Goal: Check status

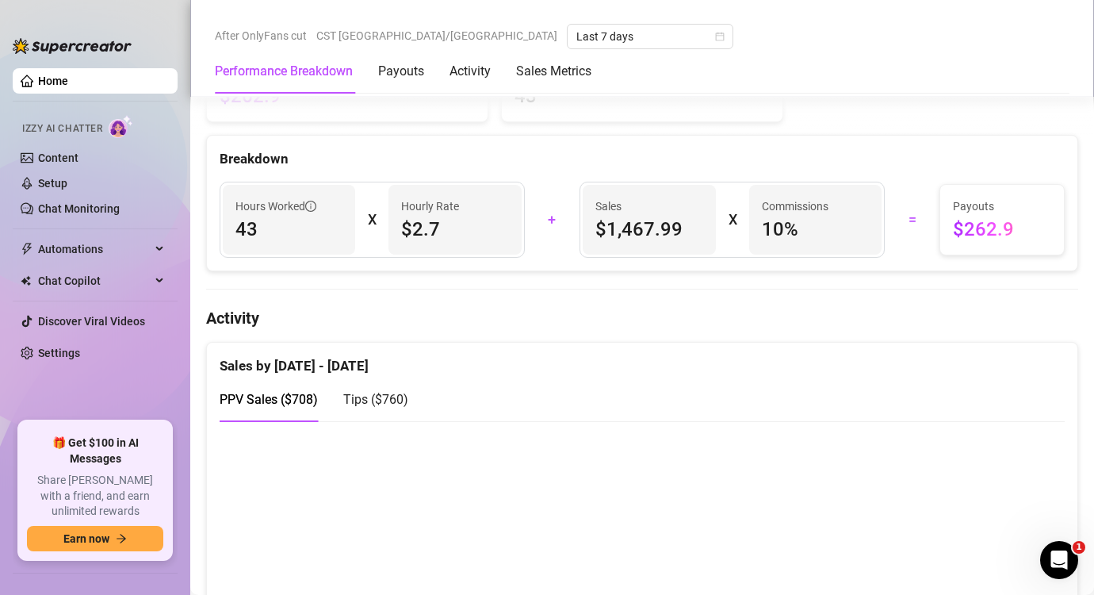
scroll to position [620, 0]
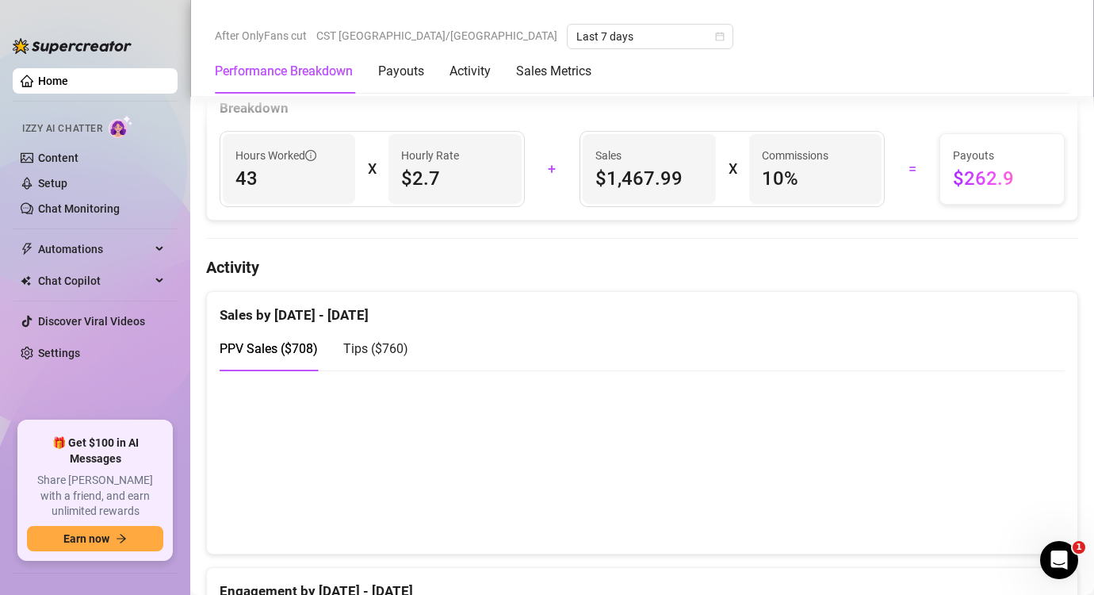
click at [390, 349] on span "Tips ( $760 )" at bounding box center [375, 348] width 65 height 15
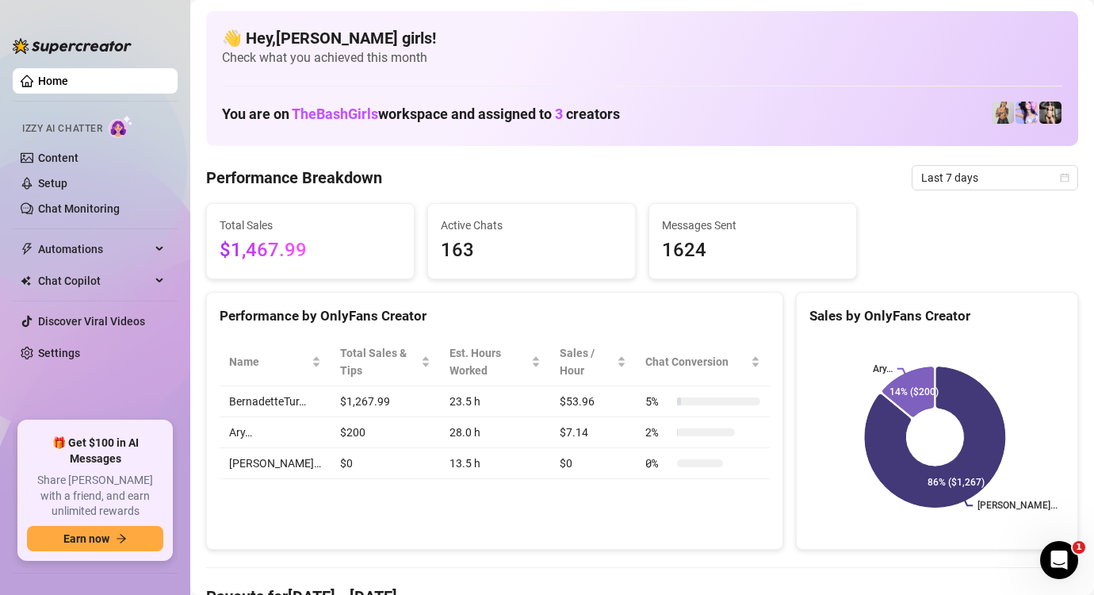
scroll to position [0, 0]
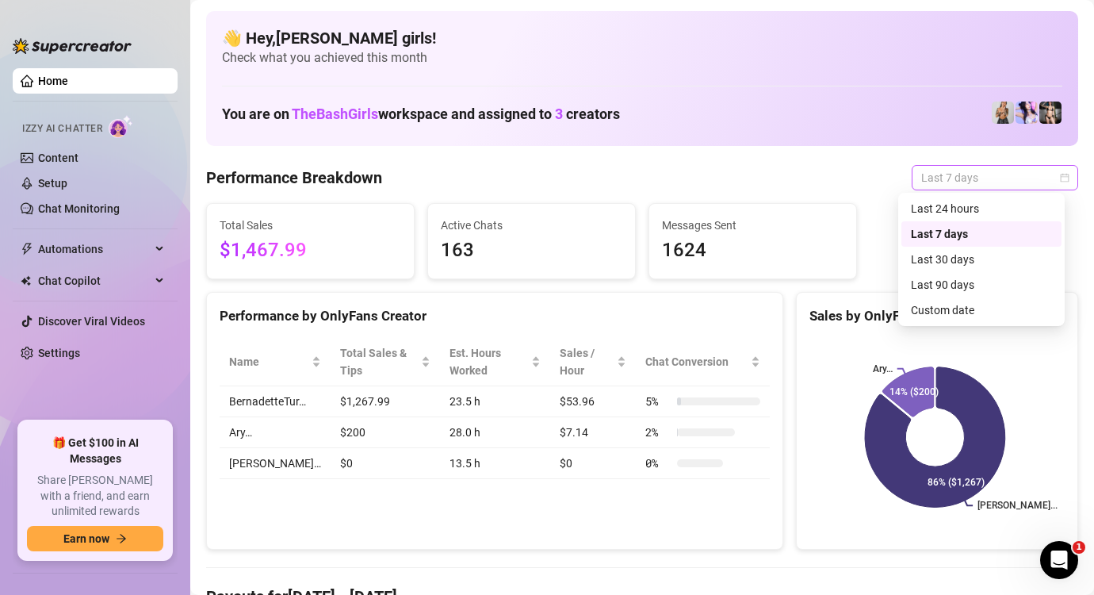
click at [943, 179] on span "Last 7 days" at bounding box center [996, 178] width 148 height 24
click at [935, 312] on div "Custom date" at bounding box center [981, 309] width 141 height 17
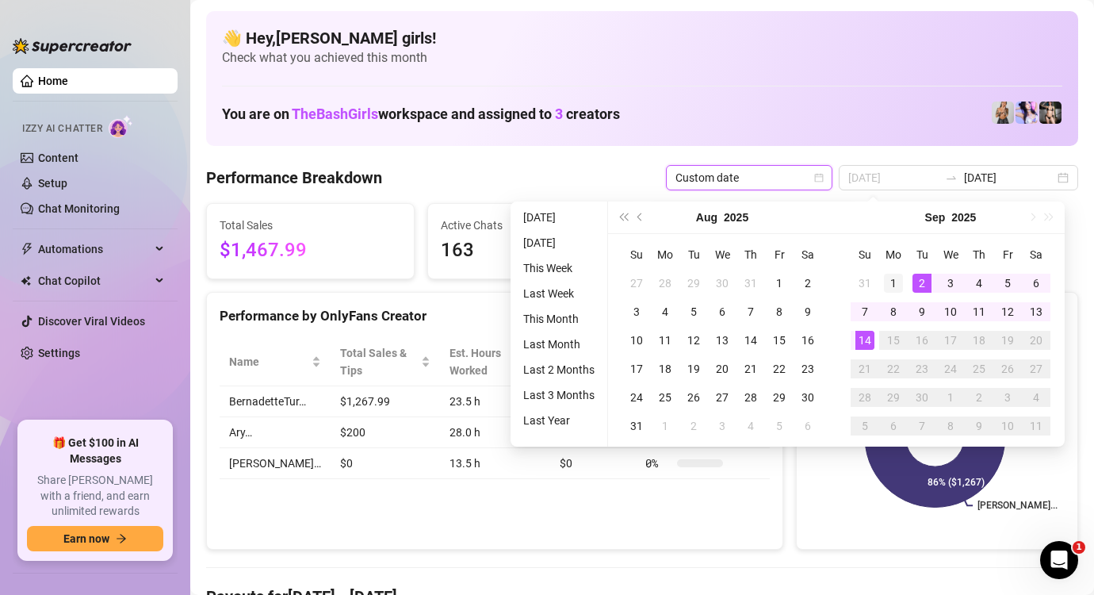
type input "2025-09-01"
click at [896, 275] on div "1" at bounding box center [893, 283] width 19 height 19
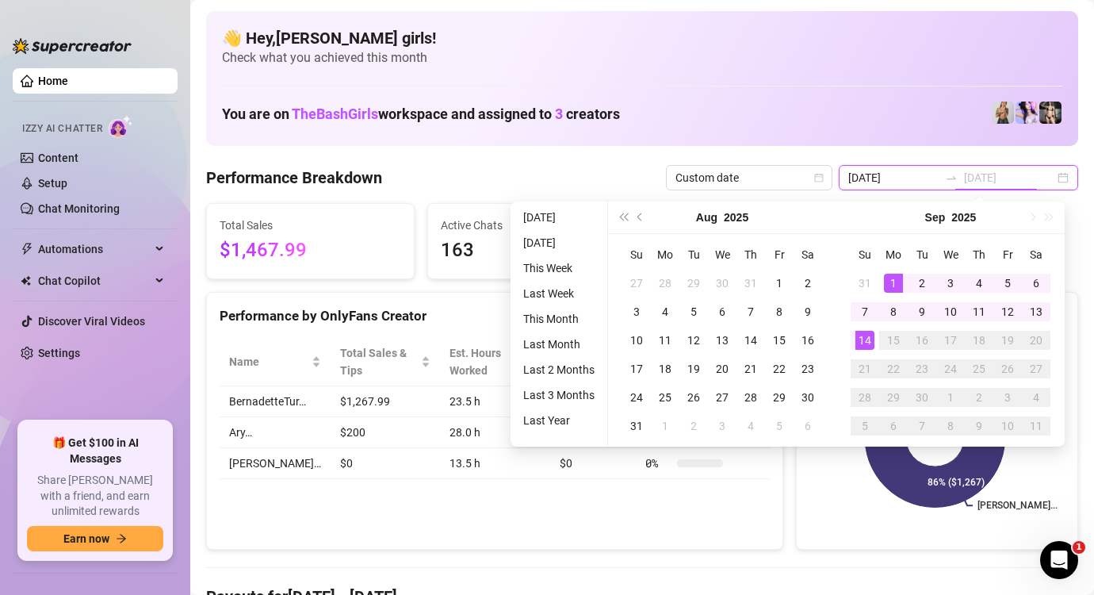
type input "2025-09-14"
click at [868, 346] on div "14" at bounding box center [865, 340] width 19 height 19
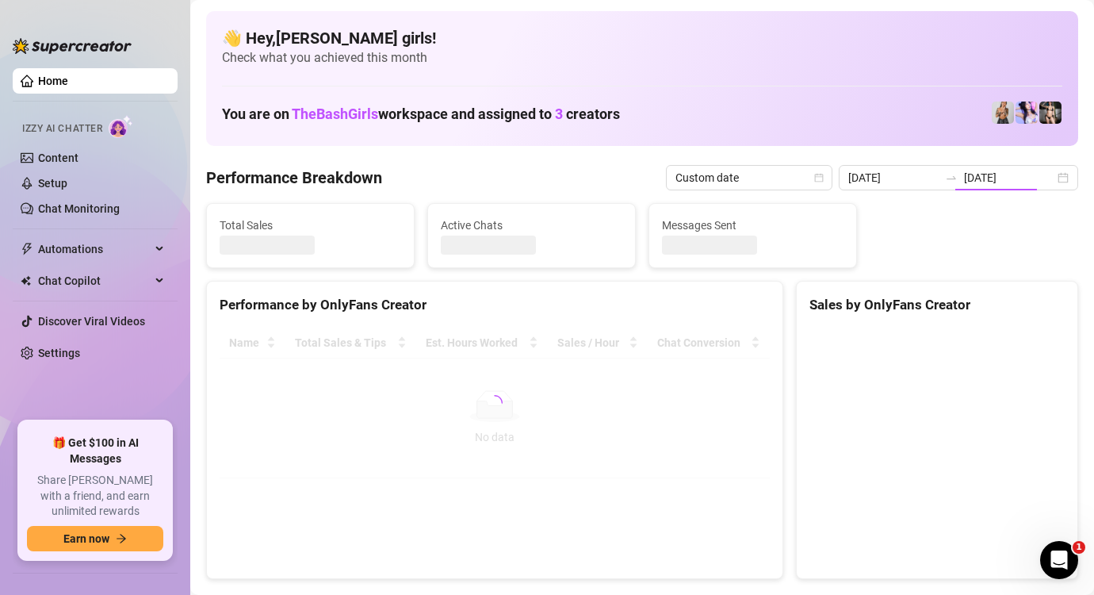
type input "2025-09-01"
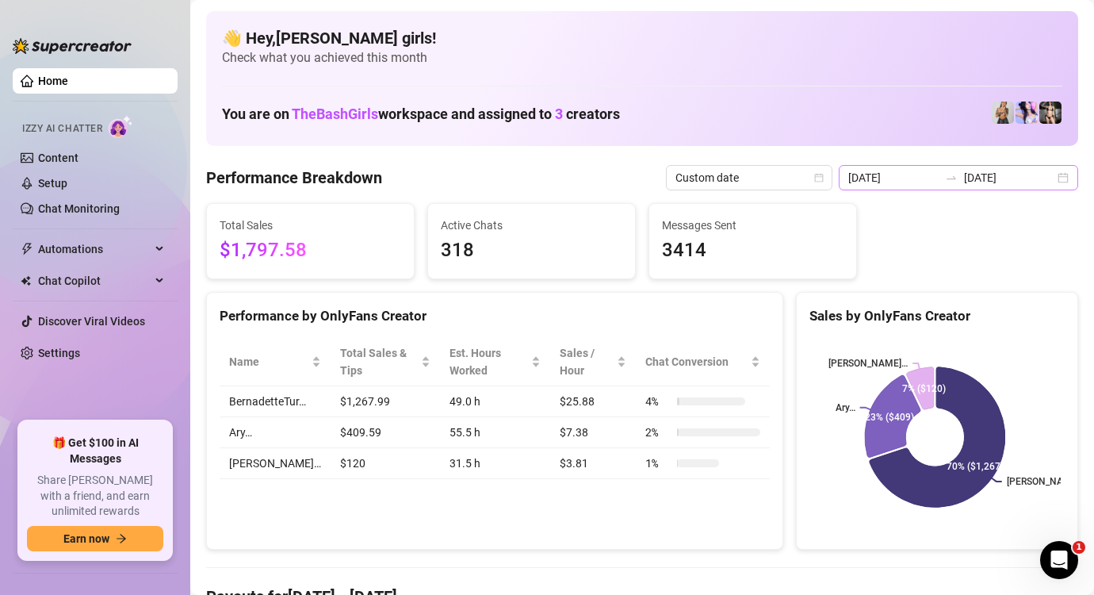
click at [1046, 174] on div "2025-09-01 2025-09-14" at bounding box center [959, 177] width 240 height 25
click at [752, 130] on div "👋 Hey, Brenda bash girls ! Check what you achieved this month You are on TheBas…" at bounding box center [642, 78] width 872 height 135
click at [1034, 173] on input "2025-09-14" at bounding box center [1009, 177] width 90 height 17
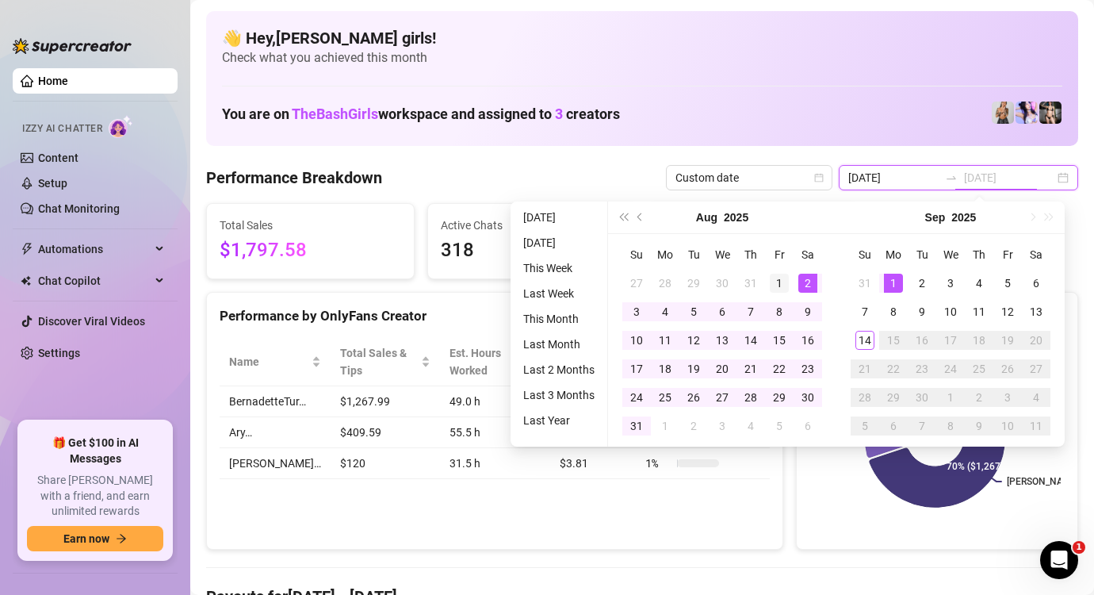
type input "2025-08-01"
click at [782, 282] on div "1" at bounding box center [779, 283] width 19 height 19
type input "2025-08-31"
click at [637, 425] on div "31" at bounding box center [636, 425] width 19 height 19
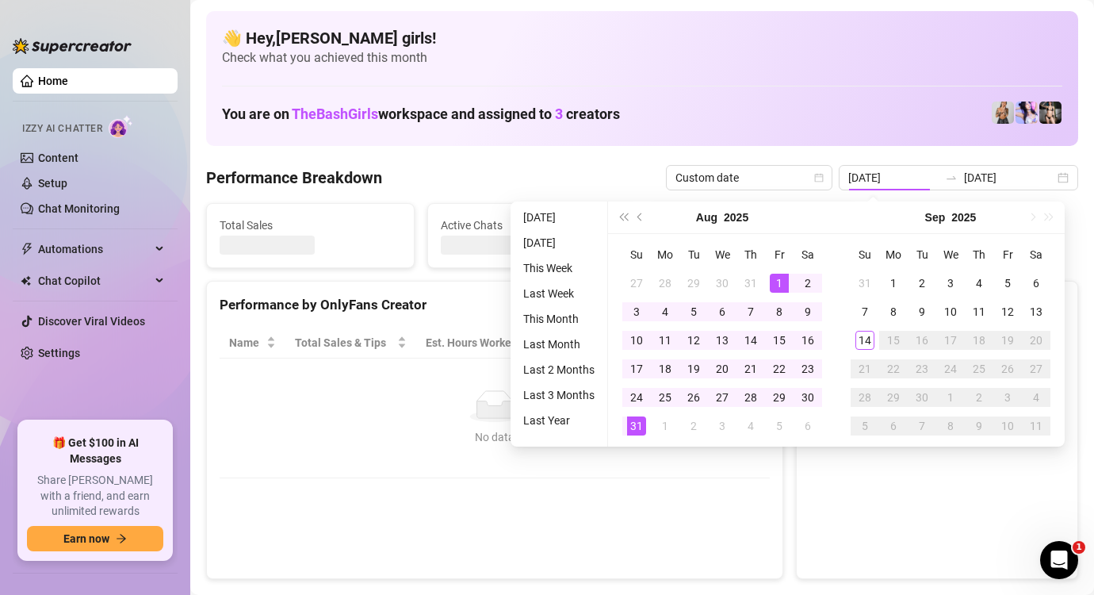
type input "2025-08-01"
type input "2025-08-31"
type input "2025-08-01"
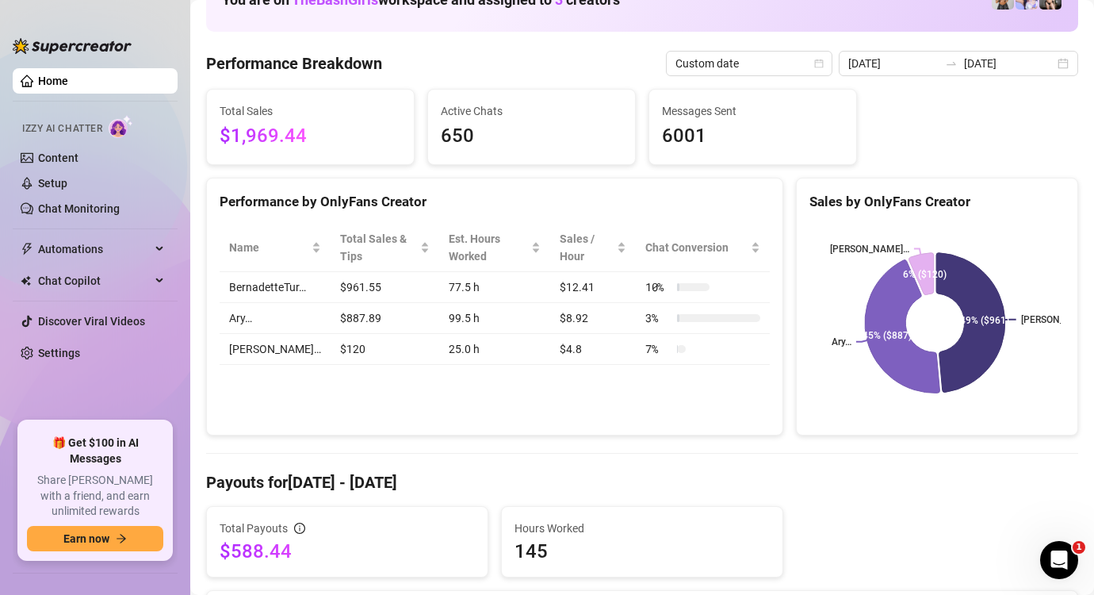
scroll to position [51, 0]
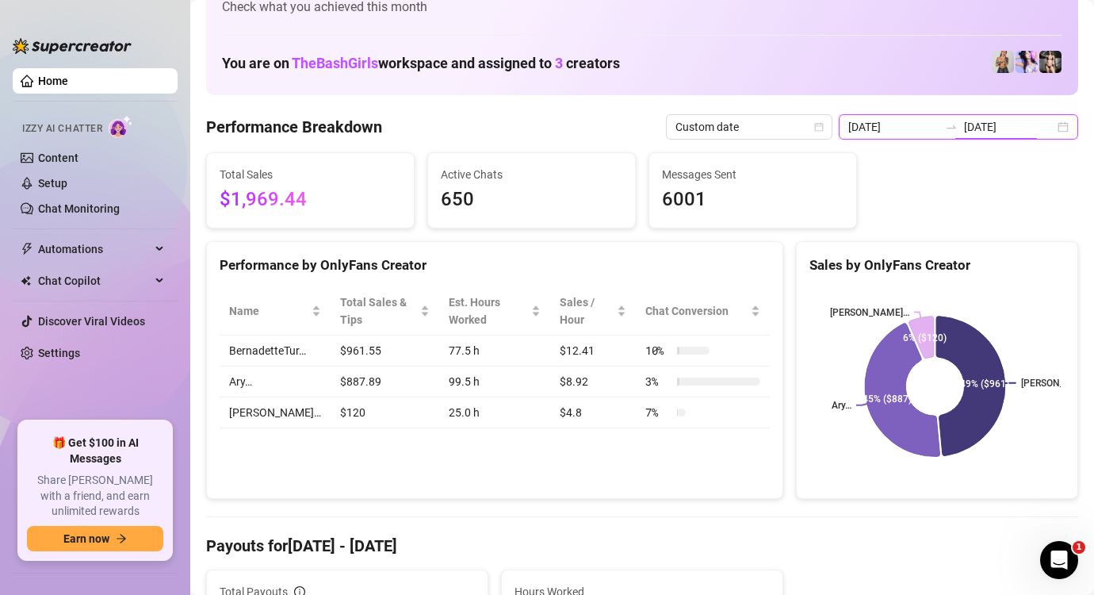
click at [1040, 123] on input "2025-08-31" at bounding box center [1009, 126] width 90 height 17
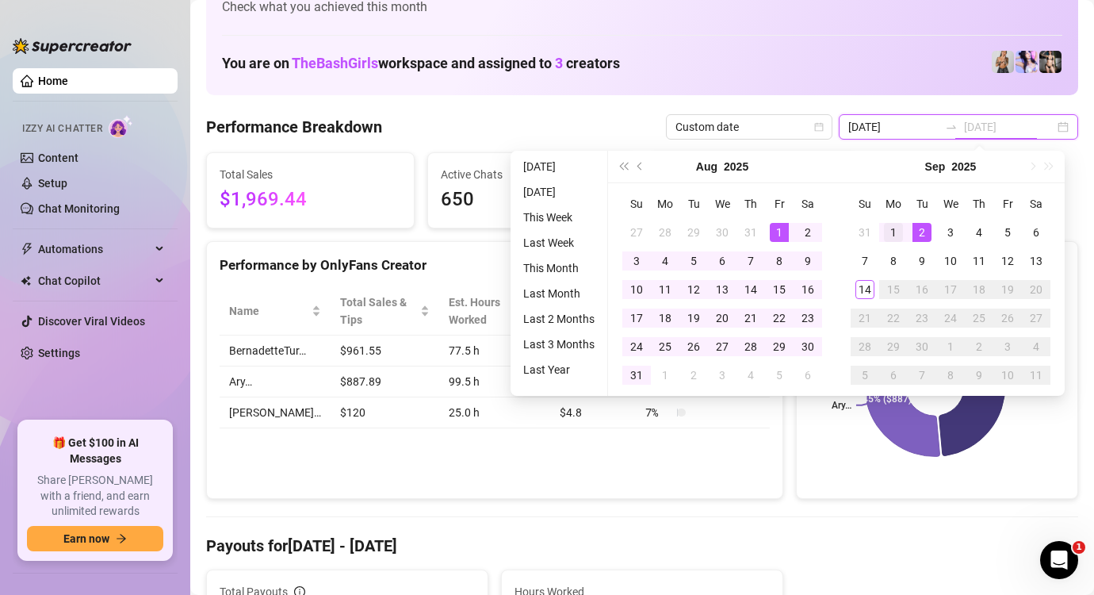
type input "2025-09-01"
click at [903, 228] on div "1" at bounding box center [893, 232] width 19 height 19
type input "2025-09-14"
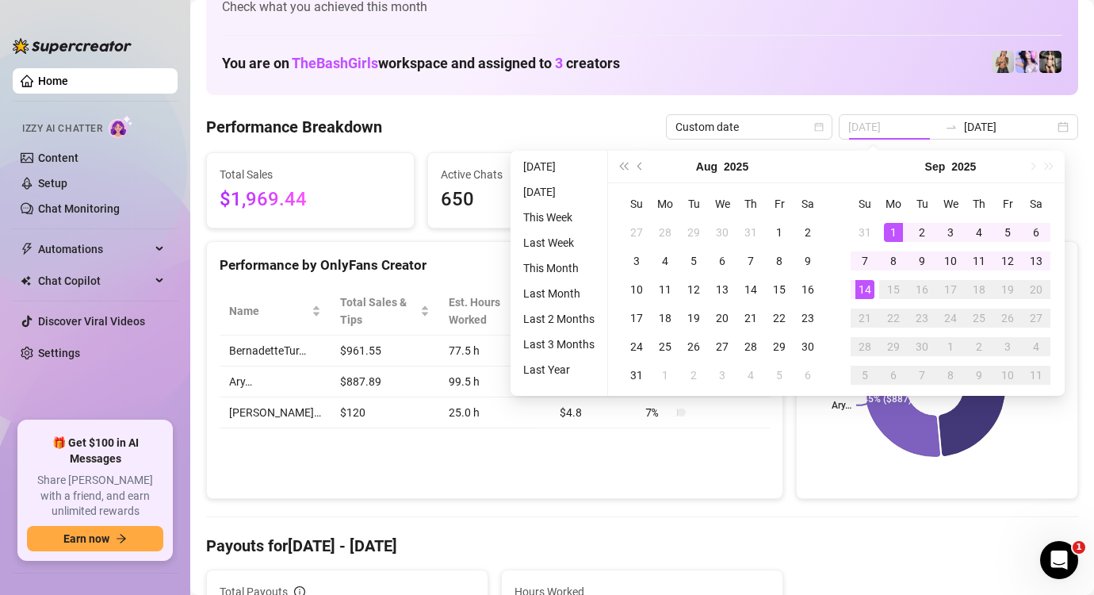
click at [863, 294] on div "14" at bounding box center [865, 289] width 19 height 19
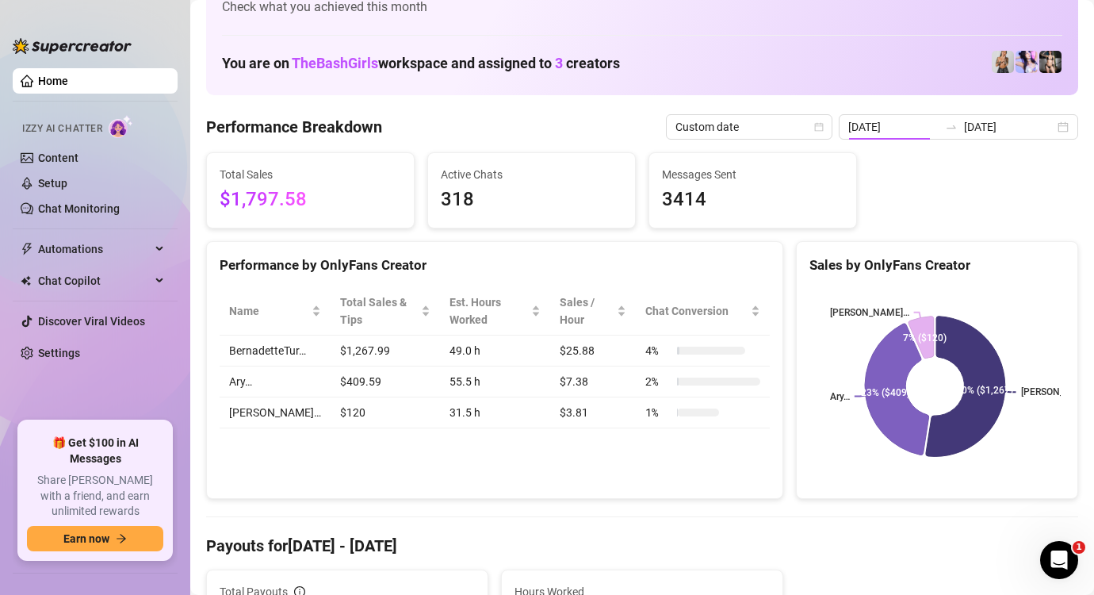
type input "2025-09-01"
type input "2025-09-14"
type input "2025-09-01"
type input "2025-09-14"
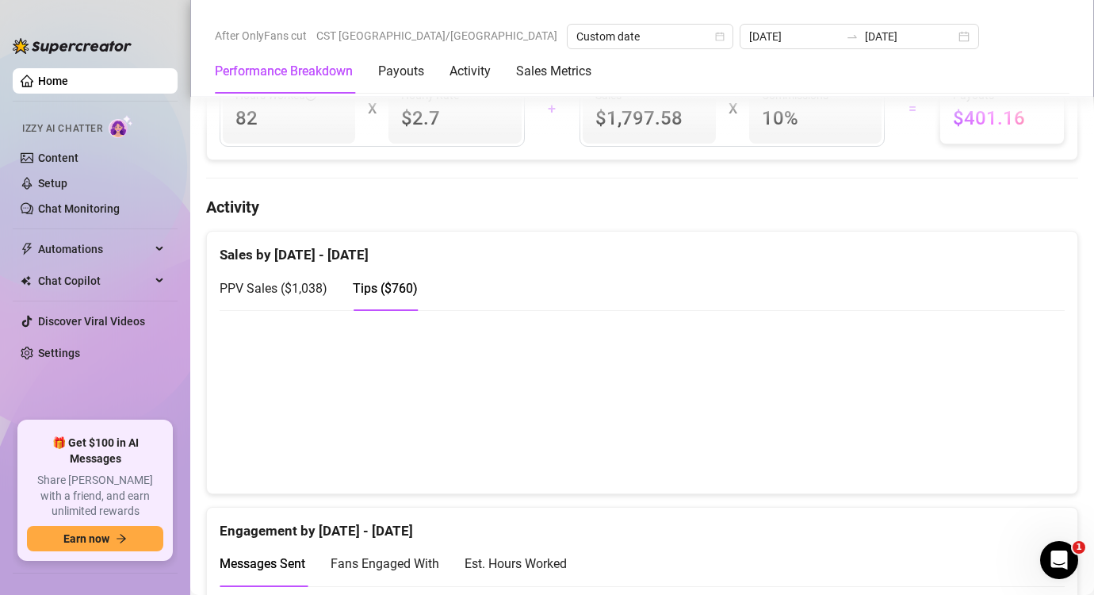
scroll to position [682, 0]
drag, startPoint x: 590, startPoint y: 415, endPoint x: 185, endPoint y: 66, distance: 534.8
click at [185, 66] on div "Home Izzy AI Chatter Content Setup Chat Monitoring Automations Chat Copilot Dis…" at bounding box center [547, 297] width 1094 height 595
